Goal: Book appointment/travel/reservation

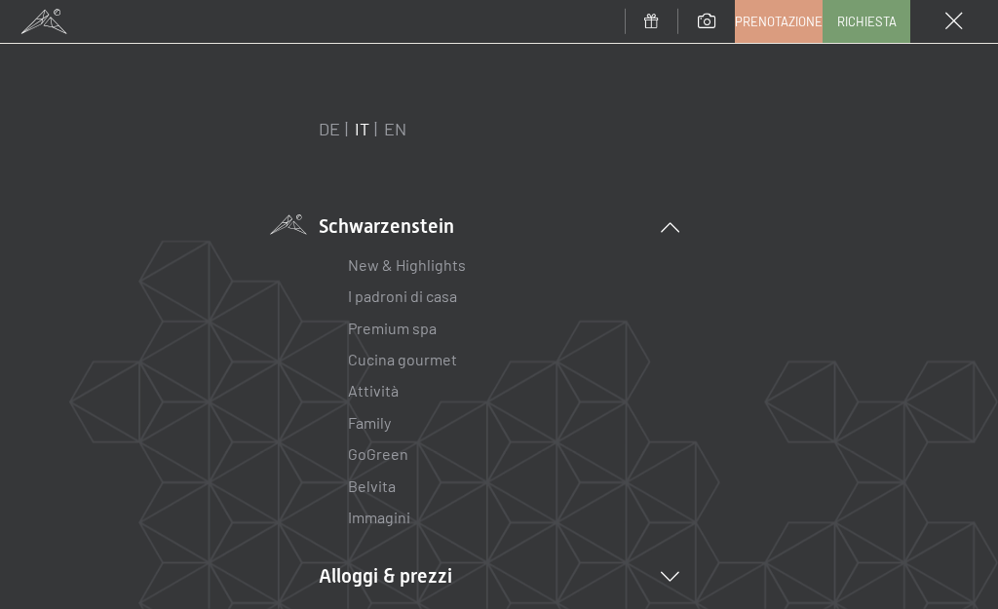
scroll to position [482, 0]
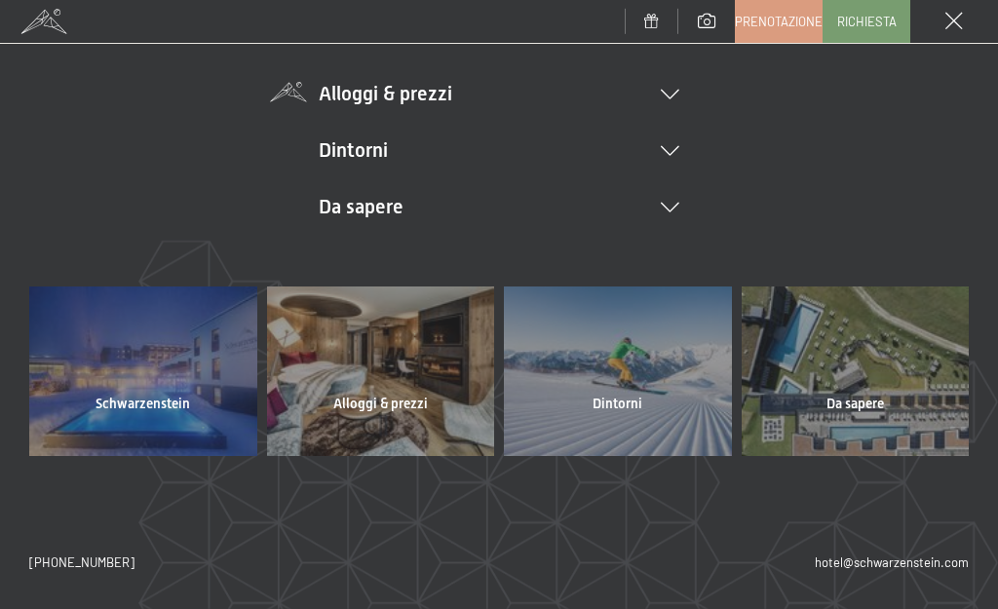
click at [426, 90] on li "Alloggi & prezzi Servizi inclusi Camere & prezzi Lista Offerte Lista Prezzi per…" at bounding box center [499, 93] width 361 height 27
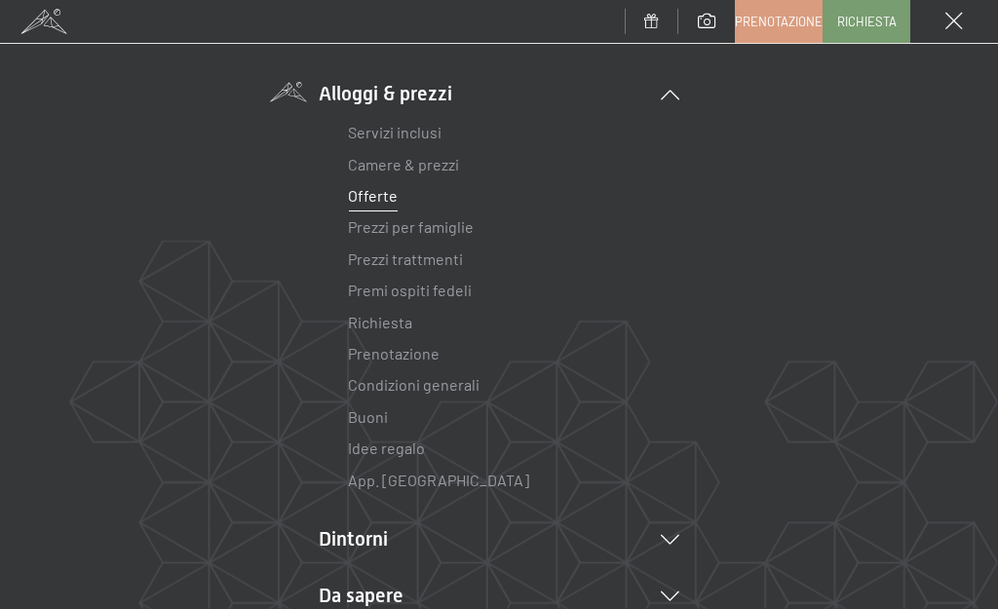
click at [376, 192] on link "Offerte" at bounding box center [373, 195] width 50 height 19
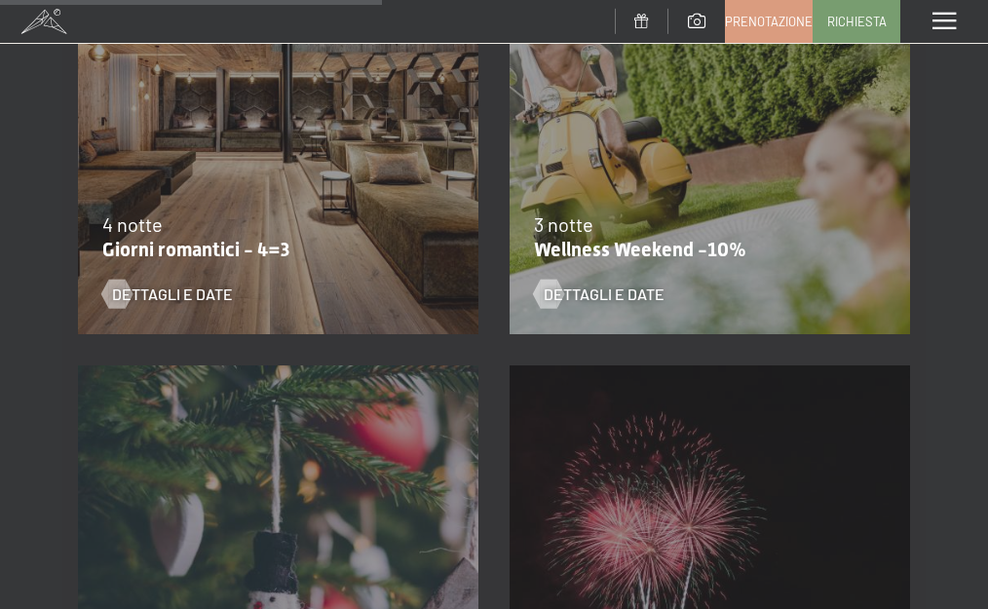
scroll to position [1560, 0]
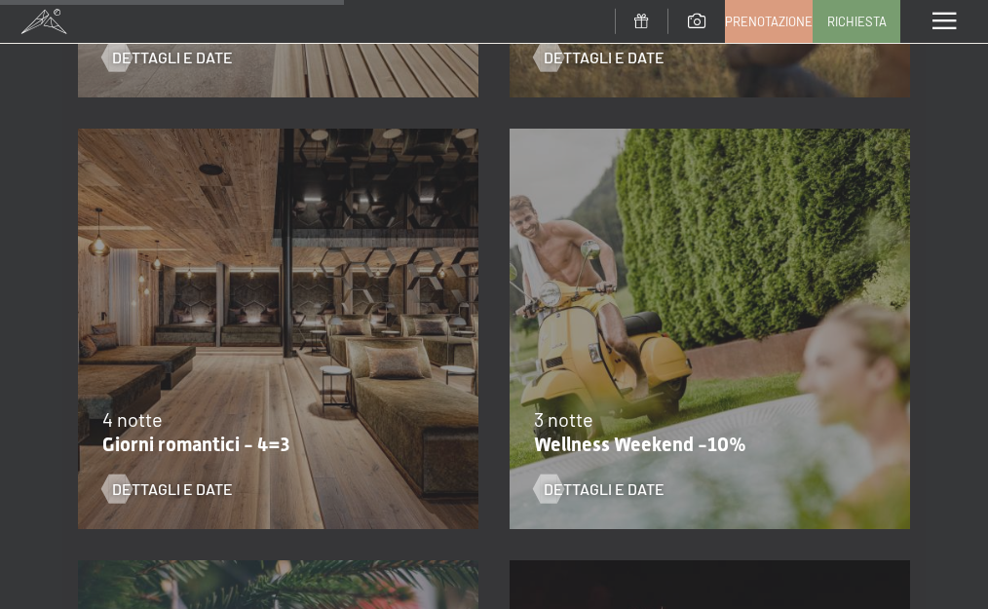
click at [700, 419] on div "3 notte" at bounding box center [705, 418] width 342 height 27
click at [654, 484] on span "Dettagli e Date" at bounding box center [623, 489] width 121 height 21
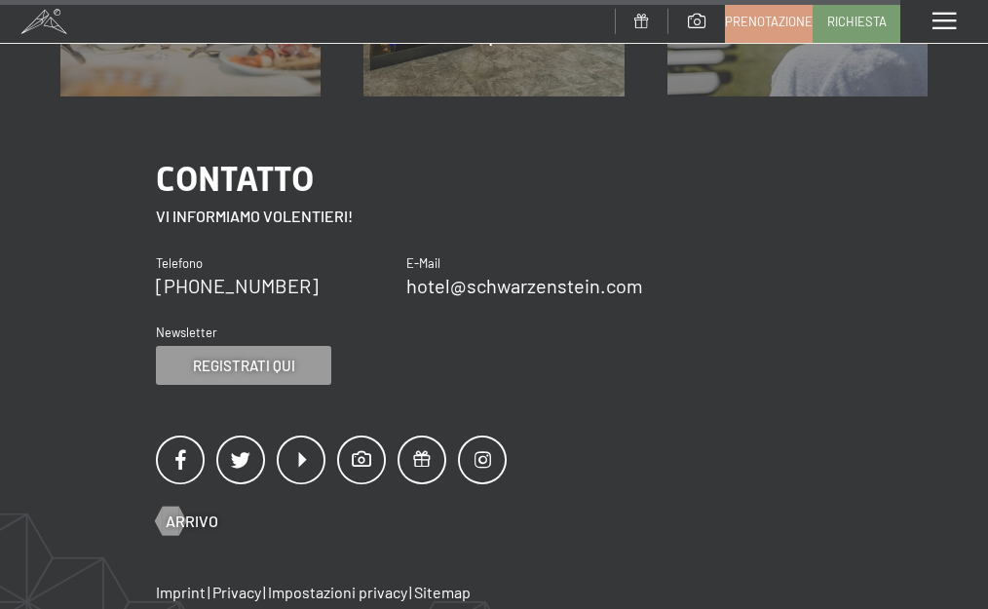
scroll to position [3704, 0]
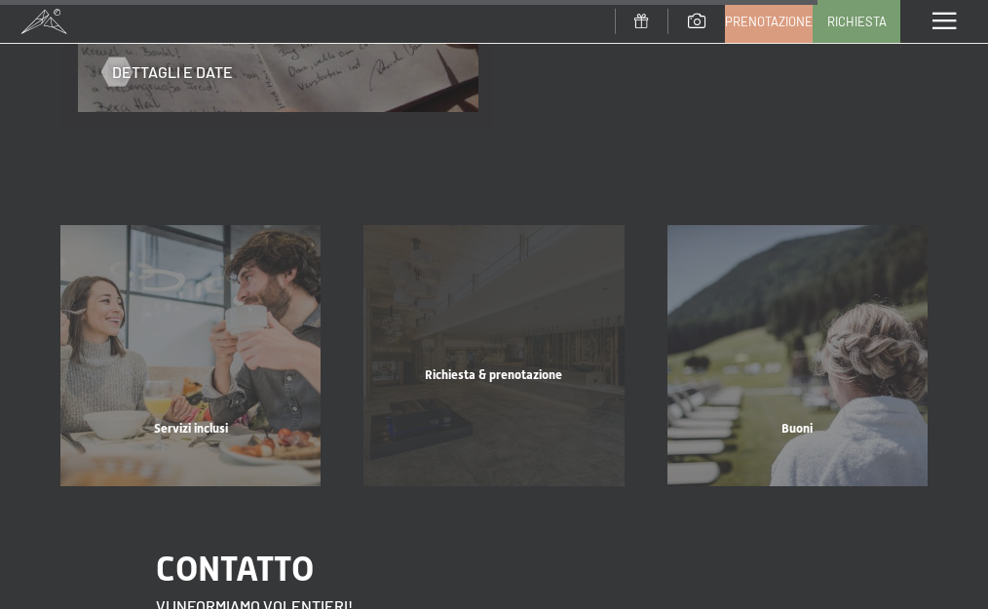
click at [441, 341] on div "Richiesta & prenotazione mostra altro" at bounding box center [493, 355] width 303 height 260
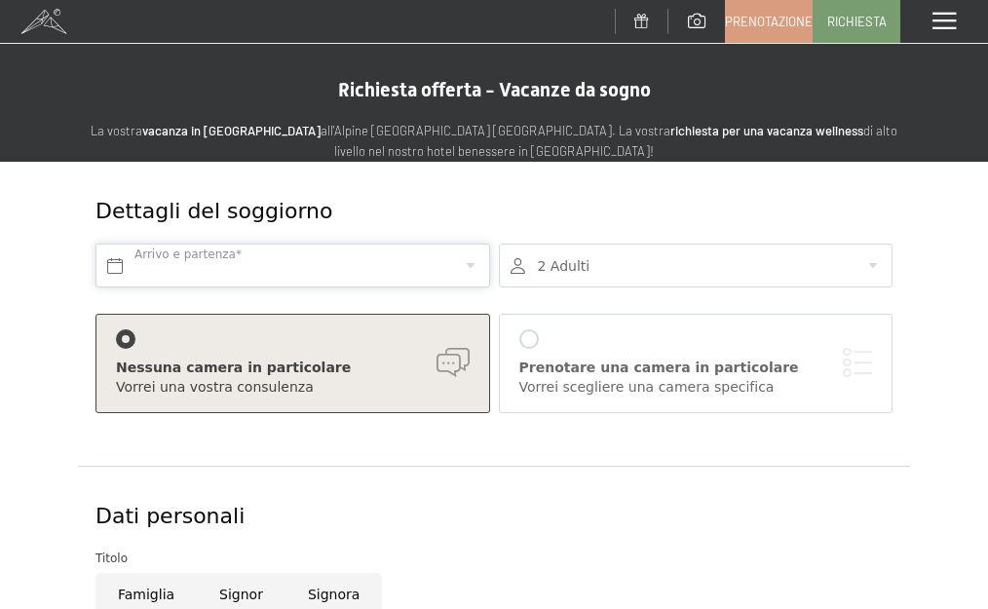
click at [197, 262] on input "text" at bounding box center [293, 266] width 395 height 44
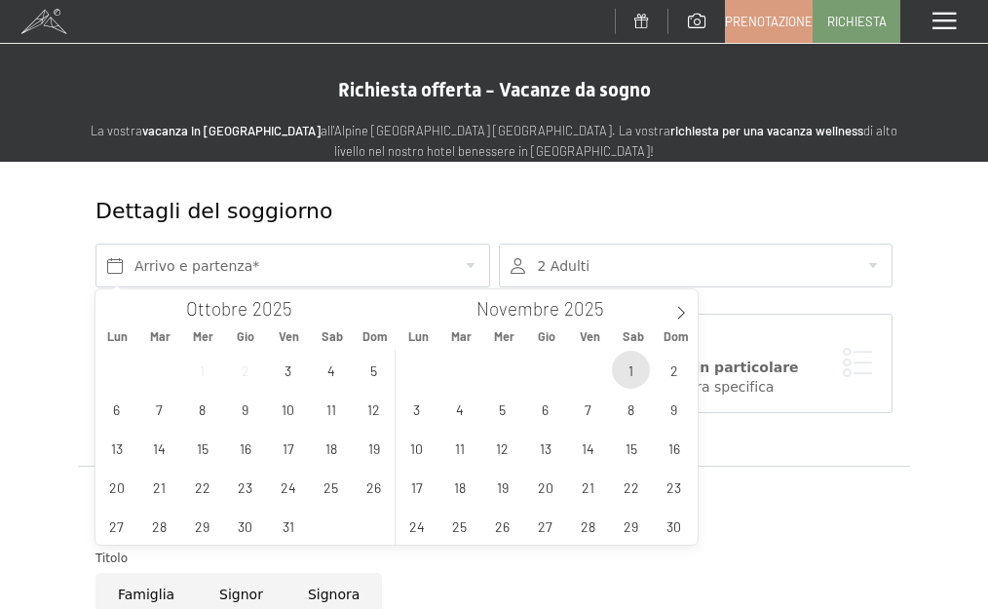
click at [641, 371] on span "1" at bounding box center [631, 370] width 38 height 38
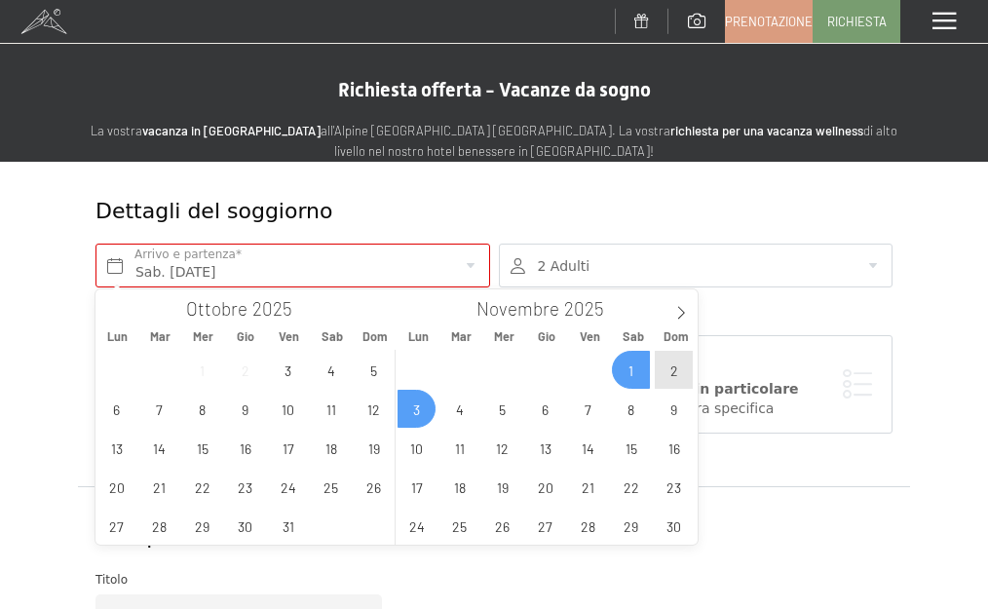
click at [410, 409] on span "3" at bounding box center [417, 409] width 38 height 38
type input "Sab. 01/11/2025 - Lun. 03/11/2025"
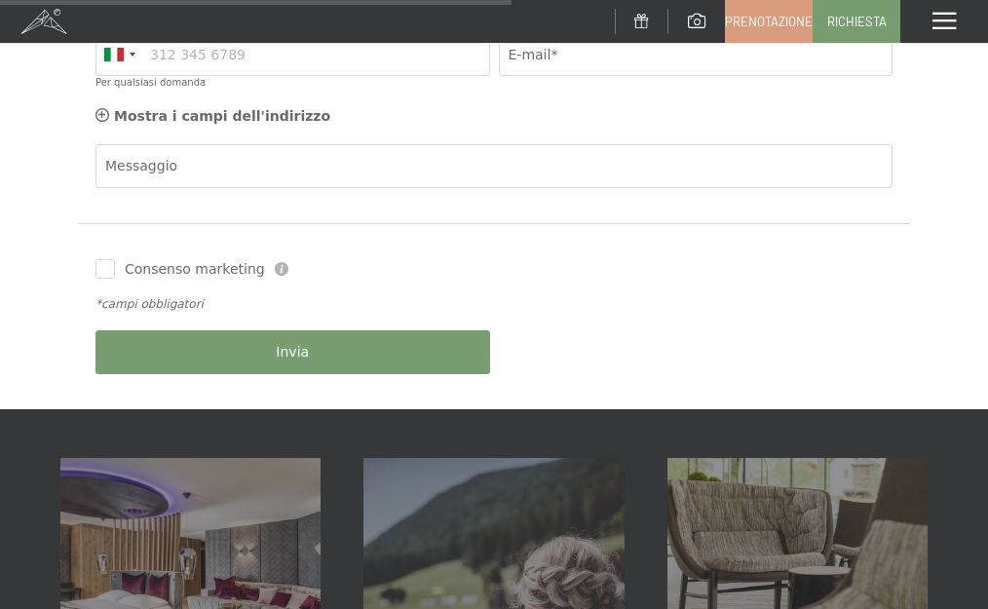
scroll to position [682, 0]
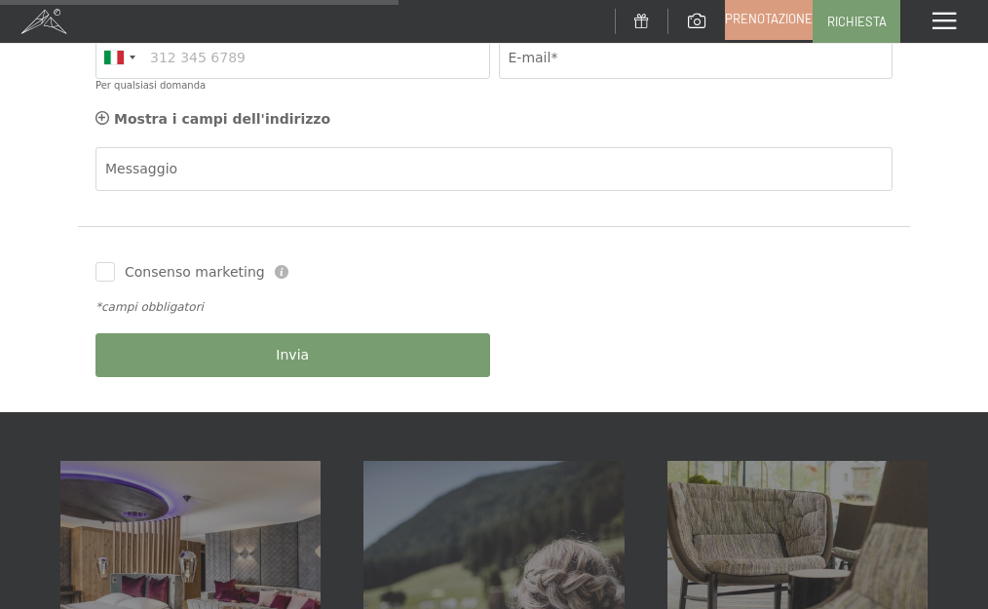
click at [760, 13] on span "Prenotazione" at bounding box center [769, 19] width 88 height 18
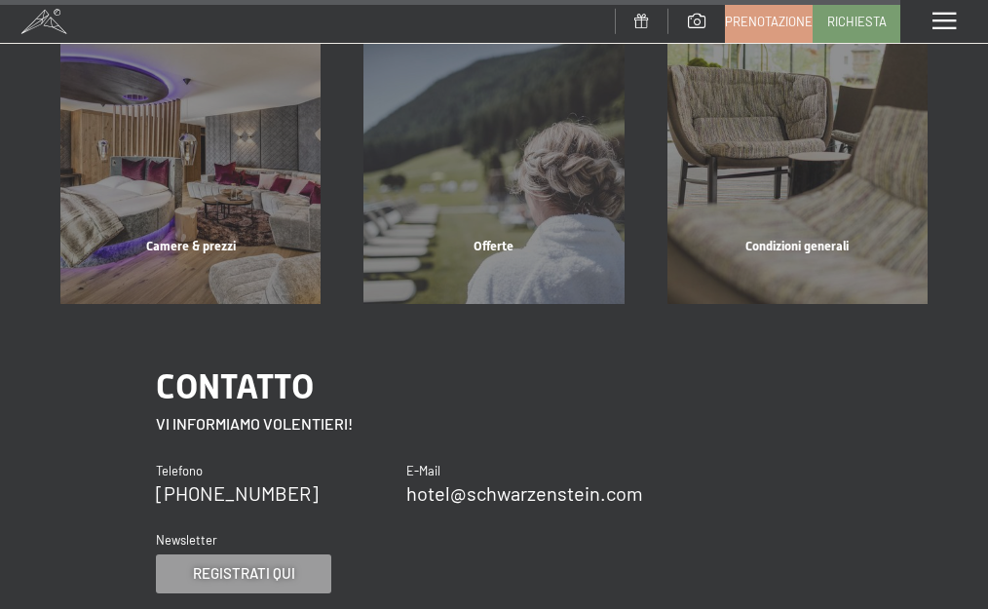
scroll to position [6667, 0]
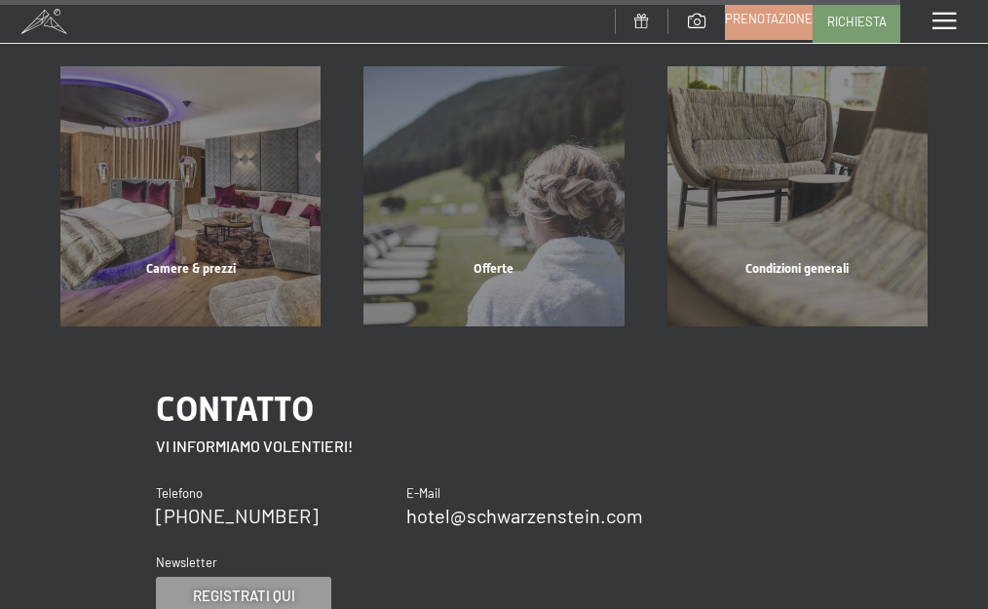
click at [752, 21] on span "Prenotazione" at bounding box center [769, 19] width 88 height 18
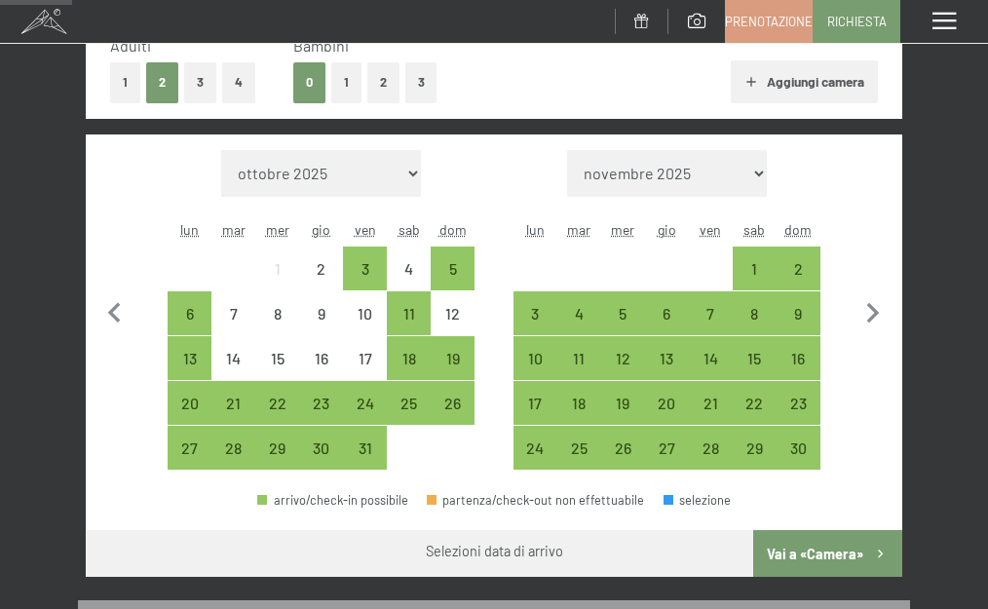
scroll to position [331, 0]
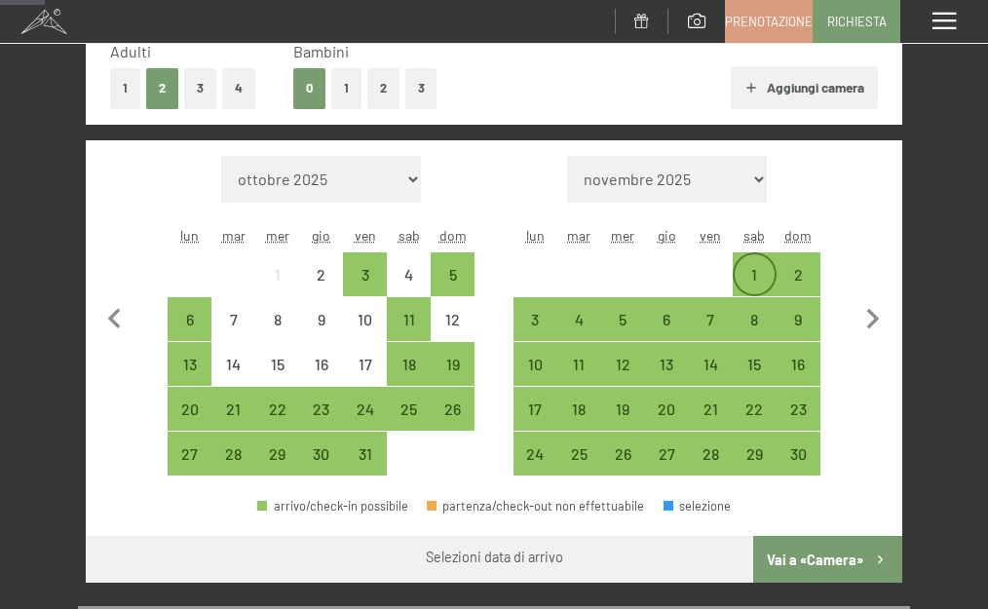
click at [756, 260] on div "1" at bounding box center [755, 274] width 40 height 40
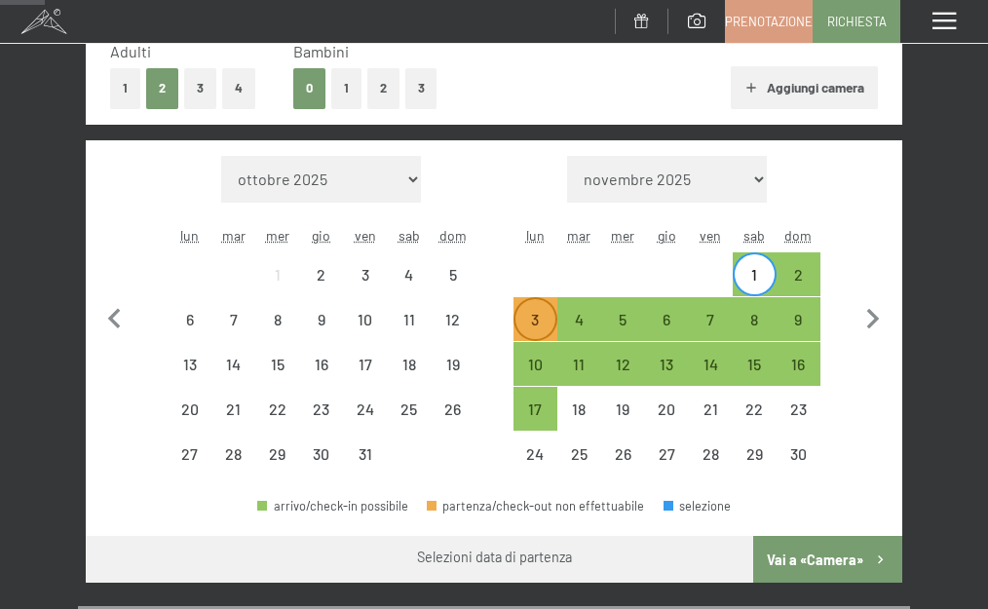
click at [522, 324] on div "3" at bounding box center [536, 332] width 40 height 40
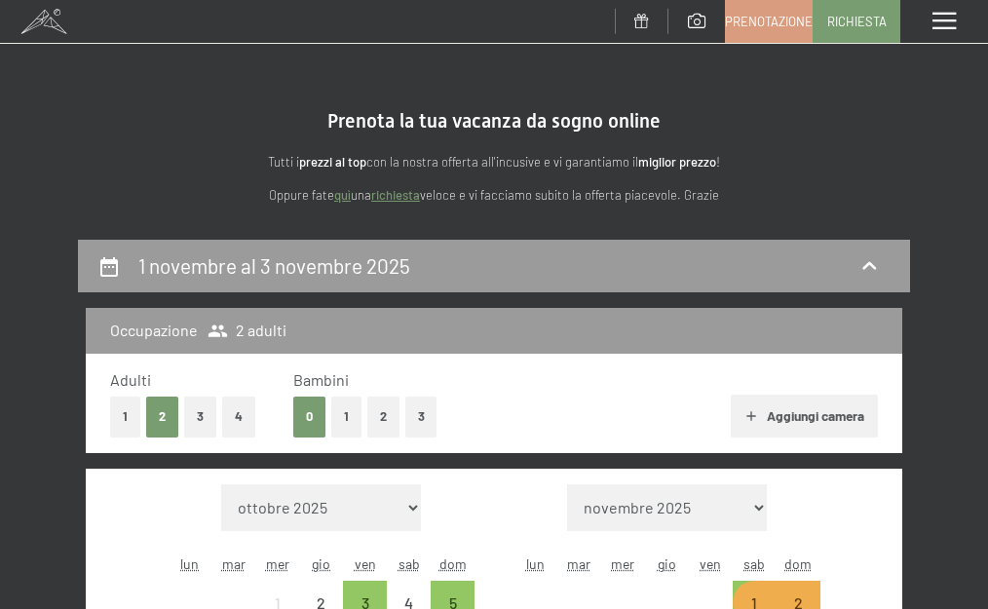
scroll to position [0, 0]
